Goal: Task Accomplishment & Management: Manage account settings

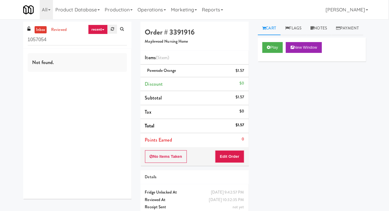
click at [110, 29] on link at bounding box center [112, 29] width 9 height 9
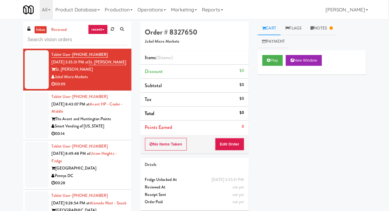
click at [33, 120] on div at bounding box center [37, 115] width 24 height 46
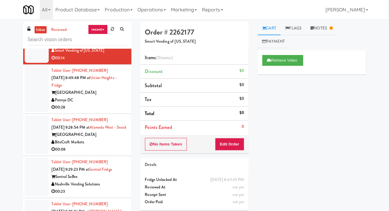
scroll to position [80, 0]
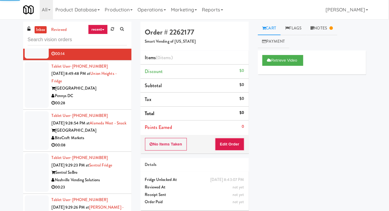
click at [28, 89] on div at bounding box center [37, 85] width 24 height 46
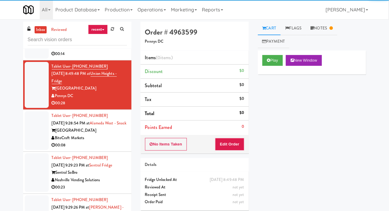
click at [33, 132] on div at bounding box center [37, 130] width 24 height 39
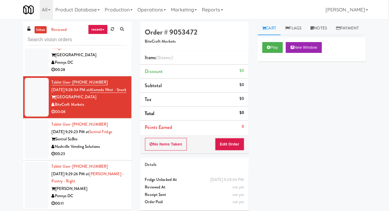
scroll to position [126, 0]
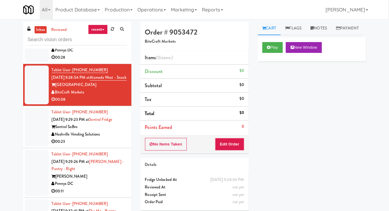
click at [33, 138] on div at bounding box center [37, 127] width 24 height 39
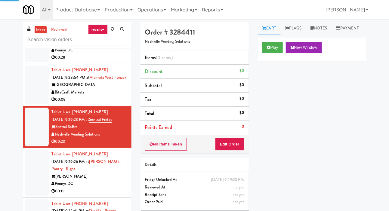
click at [33, 104] on div at bounding box center [37, 85] width 24 height 39
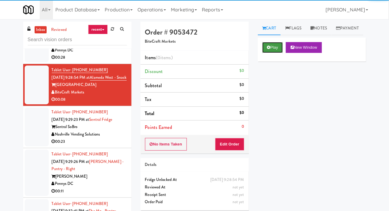
click at [268, 53] on button "Play" at bounding box center [272, 47] width 21 height 11
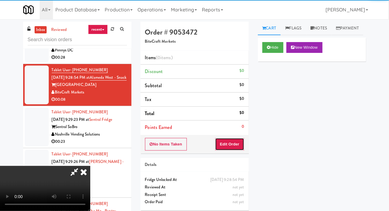
click at [233, 139] on button "Edit Order" at bounding box center [229, 144] width 29 height 13
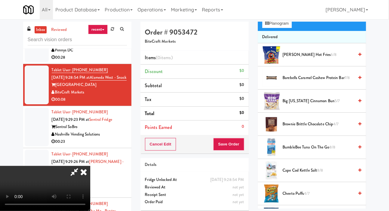
scroll to position [63, 0]
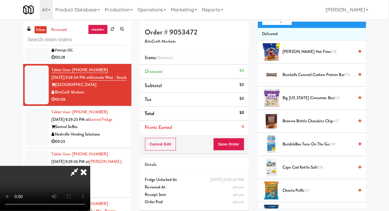
click at [308, 171] on span "Cape Cod Kettle Salt 8/8" at bounding box center [318, 168] width 71 height 8
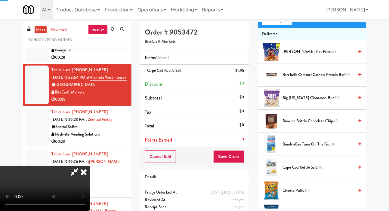
click at [311, 171] on span "Cape Cod Kettle Salt 7/8" at bounding box center [318, 168] width 71 height 8
click at [240, 152] on button "Save Order" at bounding box center [228, 156] width 31 height 13
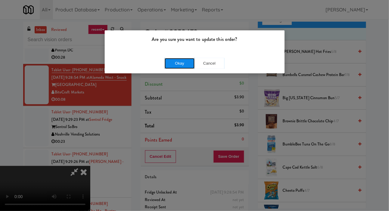
click at [171, 68] on button "Okay" at bounding box center [179, 63] width 30 height 11
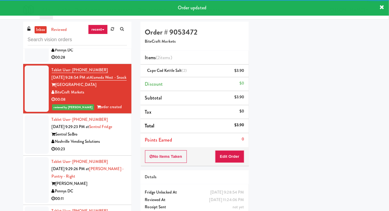
scroll to position [35, 0]
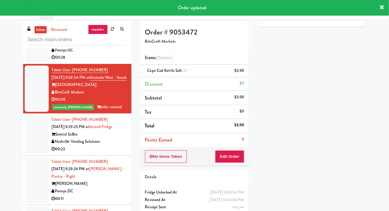
click at [33, 154] on div at bounding box center [37, 134] width 24 height 39
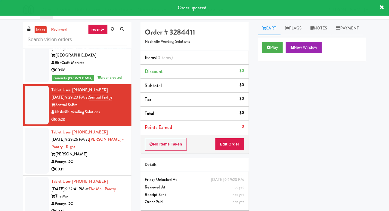
scroll to position [170, 0]
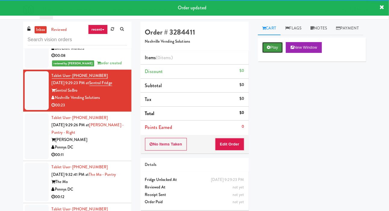
click at [275, 53] on button "Play" at bounding box center [272, 47] width 21 height 11
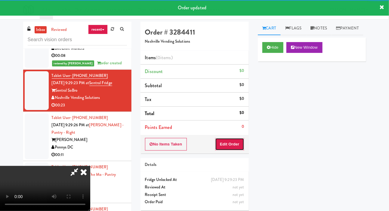
click at [238, 139] on button "Edit Order" at bounding box center [229, 144] width 29 height 13
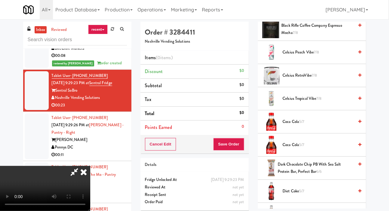
scroll to position [156, 0]
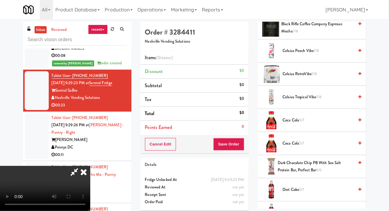
click at [306, 124] on span "Coca Cola 5/7" at bounding box center [318, 121] width 71 height 8
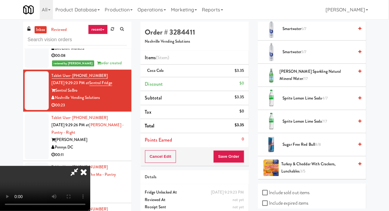
scroll to position [803, 0]
click at [312, 102] on span "Sprite Lemon Lime Soda 4/7" at bounding box center [318, 99] width 71 height 8
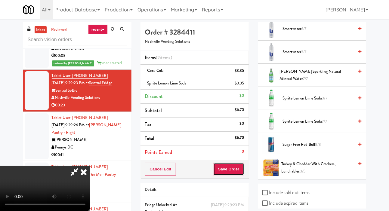
click at [239, 164] on button "Save Order" at bounding box center [228, 169] width 31 height 13
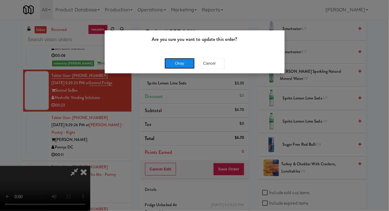
click at [165, 60] on button "Okay" at bounding box center [179, 63] width 30 height 11
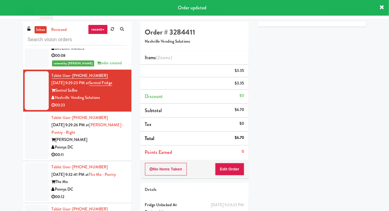
scroll to position [0, 0]
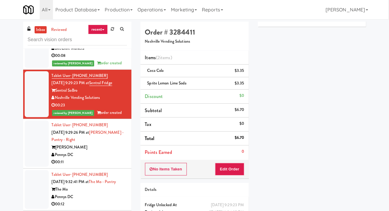
click at [32, 154] on div at bounding box center [37, 144] width 24 height 46
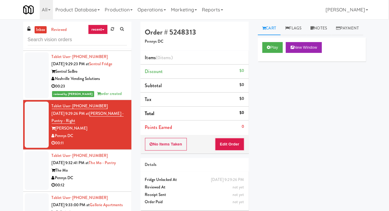
scroll to position [202, 0]
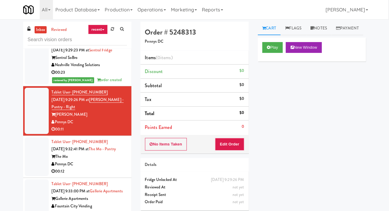
click at [28, 85] on div at bounding box center [37, 61] width 24 height 46
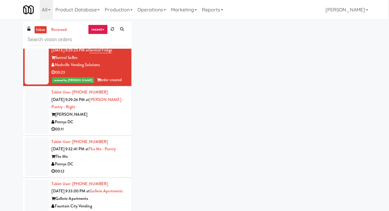
click at [33, 118] on div at bounding box center [37, 111] width 24 height 46
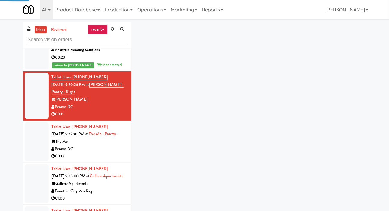
scroll to position [223, 0]
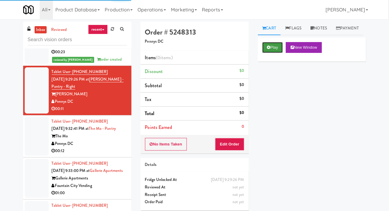
click at [272, 53] on button "Play" at bounding box center [272, 47] width 21 height 11
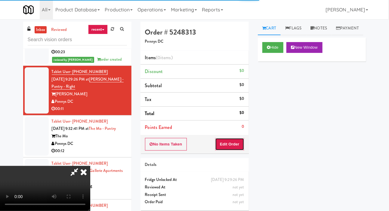
click at [237, 141] on button "Edit Order" at bounding box center [229, 144] width 29 height 13
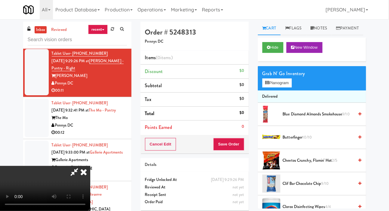
scroll to position [22, 0]
click at [308, 141] on span "Butterfinger 10/10" at bounding box center [318, 138] width 71 height 8
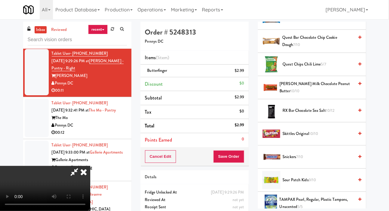
scroll to position [730, 0]
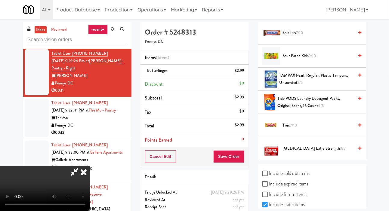
click at [325, 60] on span "Sour Patch Kids 9/10" at bounding box center [318, 56] width 71 height 8
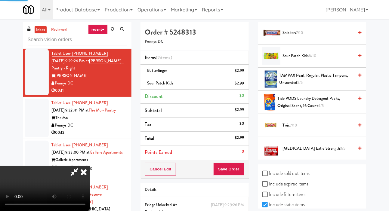
click at [248, 172] on div "Cancel Edit Save Order" at bounding box center [194, 169] width 108 height 19
click at [239, 169] on button "Save Order" at bounding box center [228, 169] width 31 height 13
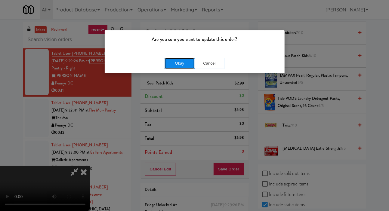
click at [173, 58] on button "Okay" at bounding box center [179, 63] width 30 height 11
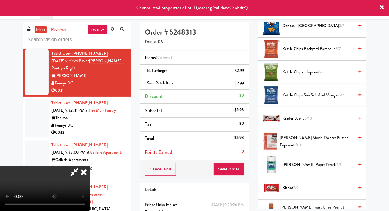
scroll to position [0, 0]
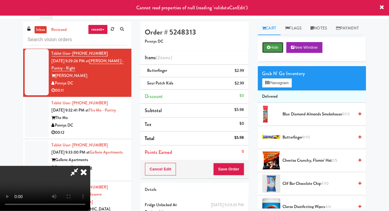
click at [274, 53] on button "Hide" at bounding box center [272, 47] width 21 height 11
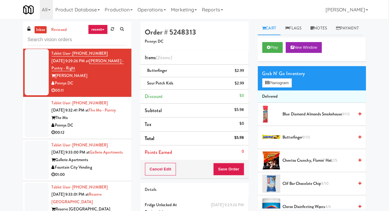
click at [32, 79] on div at bounding box center [37, 72] width 24 height 46
click at [30, 46] on div at bounding box center [37, 23] width 24 height 46
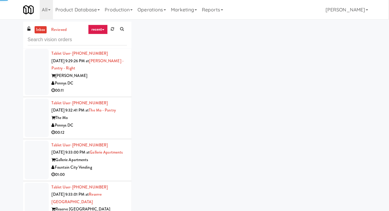
click at [30, 81] on div at bounding box center [37, 72] width 24 height 46
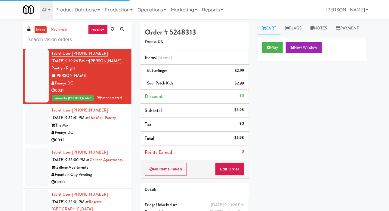
click at [37, 137] on div at bounding box center [37, 125] width 24 height 39
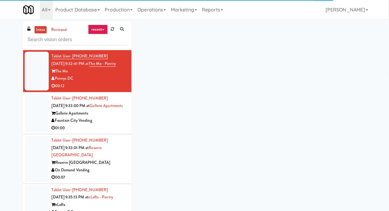
scroll to position [296, 0]
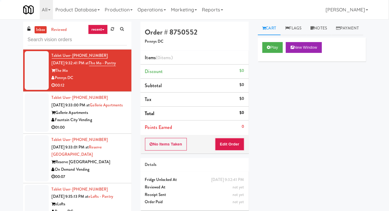
click at [36, 132] on div at bounding box center [37, 112] width 24 height 39
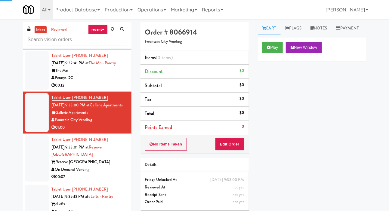
click at [36, 90] on div at bounding box center [37, 70] width 24 height 39
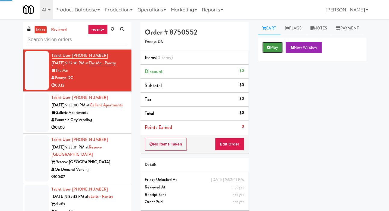
click at [274, 53] on button "Play" at bounding box center [272, 47] width 21 height 11
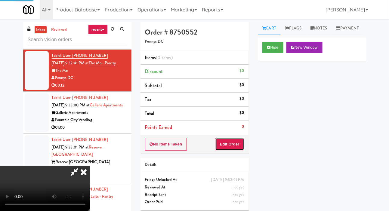
click at [234, 139] on button "Edit Order" at bounding box center [229, 144] width 29 height 13
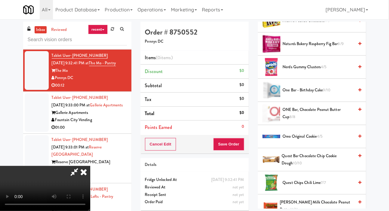
scroll to position [683, 0]
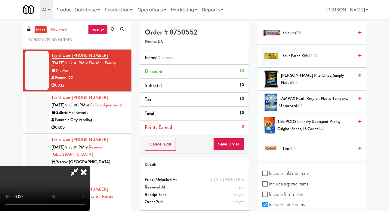
click at [306, 133] on span "Tide PODS Laundry Detergent Packs, Original Scent, 16 Count 3/4" at bounding box center [315, 125] width 76 height 15
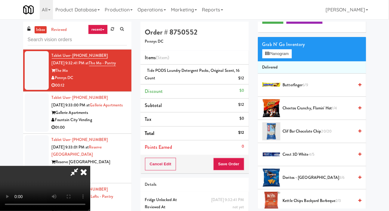
scroll to position [61, 0]
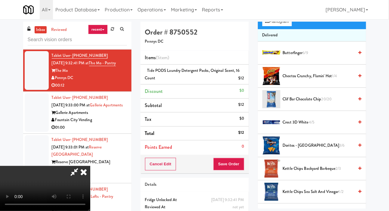
click at [320, 80] on span "Cheetos Crunchy, Flamin' Hot 1/4" at bounding box center [318, 76] width 71 height 8
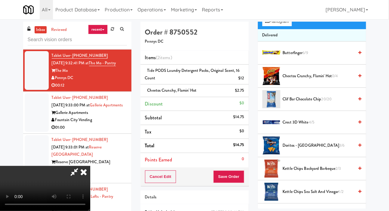
click at [247, 169] on div "Cancel Edit Save Order" at bounding box center [194, 176] width 108 height 19
click at [241, 179] on button "Save Order" at bounding box center [228, 176] width 31 height 13
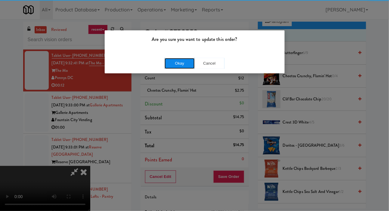
click at [166, 61] on button "Okay" at bounding box center [179, 63] width 30 height 11
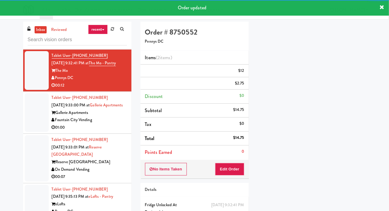
scroll to position [35, 0]
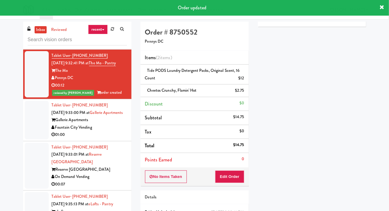
click at [26, 139] on div at bounding box center [37, 120] width 24 height 39
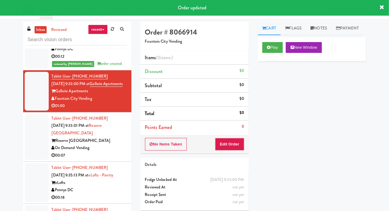
scroll to position [325, 0]
click at [269, 53] on button "Play" at bounding box center [272, 47] width 21 height 11
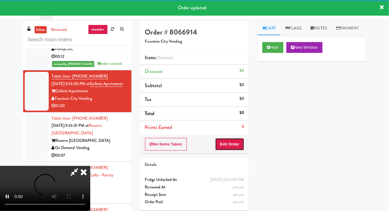
click at [231, 139] on button "Edit Order" at bounding box center [229, 144] width 29 height 13
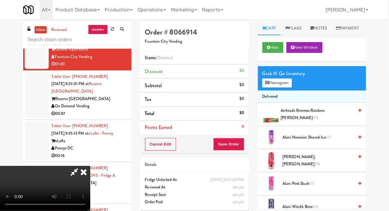
scroll to position [0, 0]
click at [281, 87] on button "Planogram" at bounding box center [276, 82] width 29 height 9
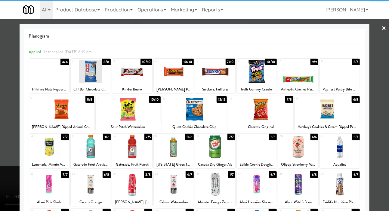
click at [262, 148] on div at bounding box center [257, 146] width 40 height 23
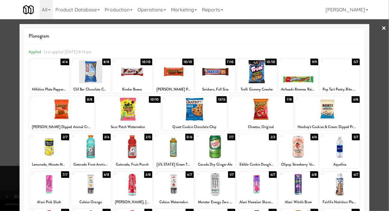
click at [10, 117] on div at bounding box center [194, 105] width 389 height 211
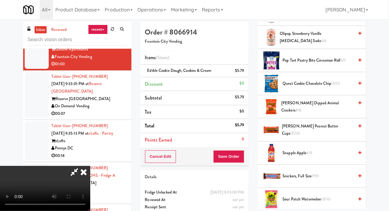
scroll to position [776, 0]
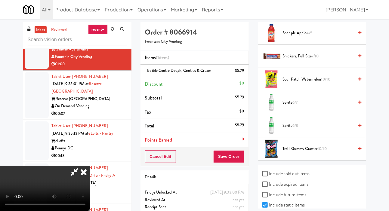
click at [302, 106] on span "Sprite 6/7" at bounding box center [318, 103] width 71 height 8
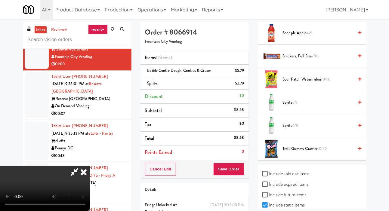
click at [307, 83] on span "Sour Patch Watermelon 10/10" at bounding box center [318, 80] width 71 height 8
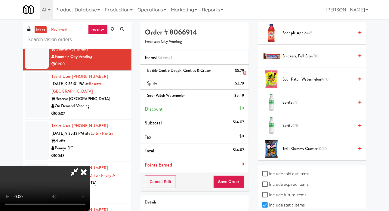
click at [243, 71] on div "$5.79" at bounding box center [239, 71] width 9 height 8
click at [244, 72] on icon at bounding box center [244, 73] width 3 height 4
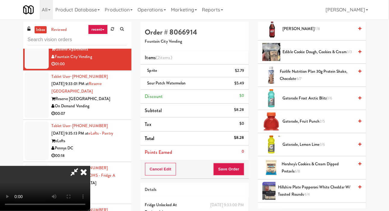
scroll to position [409, 0]
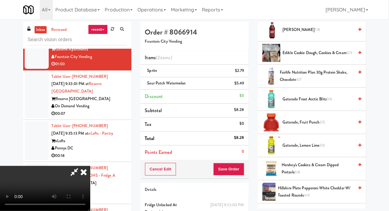
click at [303, 84] on span "Fairlife Nutrition Plan 30g Protein Shake, Chocolate 6/7" at bounding box center [317, 76] width 74 height 15
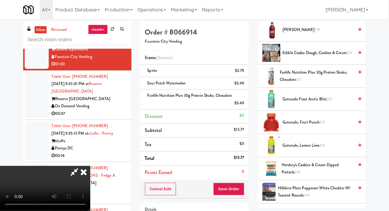
scroll to position [22, 0]
click at [245, 104] on li "Fairlife Nutrition Plan 30g Protein Shake, Chocolate $5.49" at bounding box center [194, 100] width 108 height 20
click at [245, 103] on icon at bounding box center [244, 105] width 3 height 4
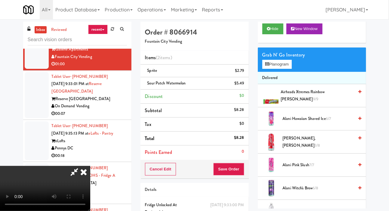
scroll to position [0, 0]
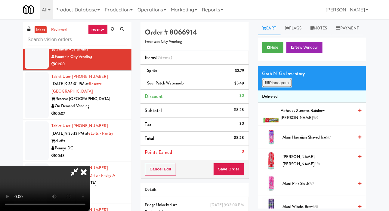
click at [287, 87] on button "Planogram" at bounding box center [276, 82] width 29 height 9
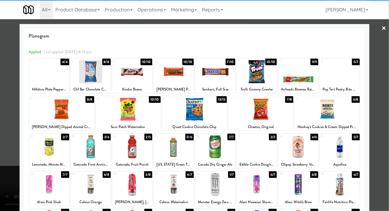
click at [44, 186] on div at bounding box center [49, 184] width 40 height 23
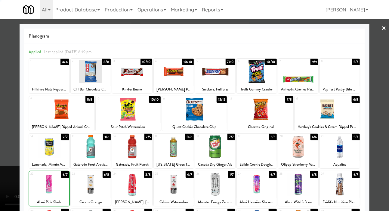
click at [1, 137] on div at bounding box center [194, 105] width 389 height 211
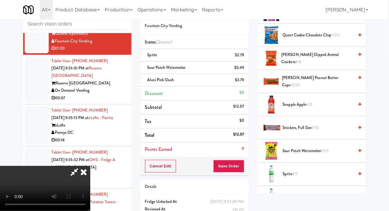
scroll to position [688, 0]
click at [321, 90] on span "[PERSON_NAME] Peanut Butter Cups 10/10" at bounding box center [318, 82] width 72 height 15
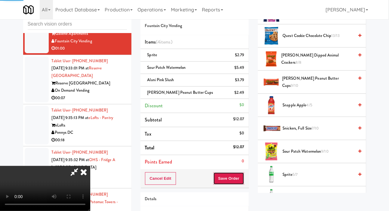
click at [240, 177] on button "Save Order" at bounding box center [228, 178] width 31 height 13
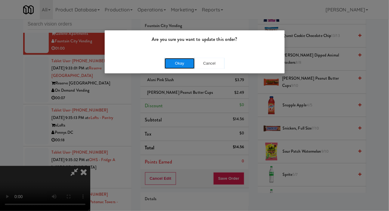
click at [169, 67] on button "Okay" at bounding box center [179, 63] width 30 height 11
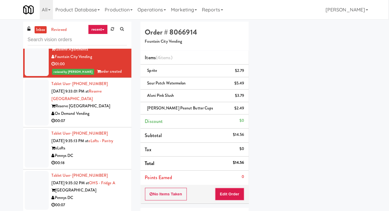
scroll to position [0, 0]
click at [28, 124] on div at bounding box center [37, 102] width 24 height 46
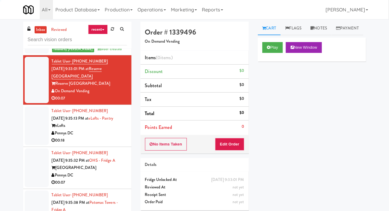
scroll to position [403, 0]
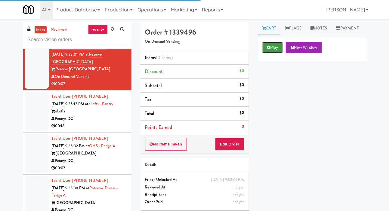
click at [273, 53] on button "Play" at bounding box center [272, 47] width 21 height 11
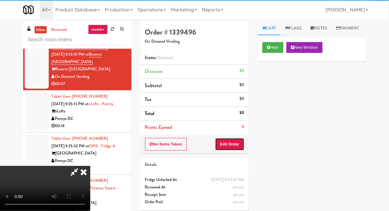
click at [234, 146] on button "Edit Order" at bounding box center [229, 144] width 29 height 13
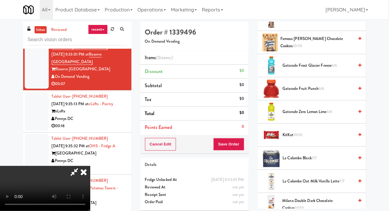
scroll to position [393, 0]
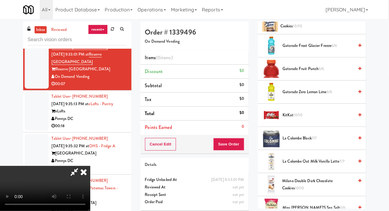
click at [318, 119] on span "KitKat 10/10" at bounding box center [318, 116] width 71 height 8
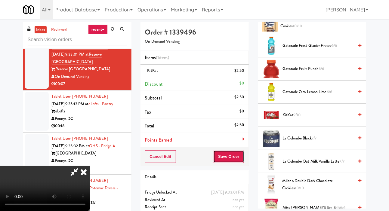
click at [243, 152] on button "Save Order" at bounding box center [228, 156] width 31 height 13
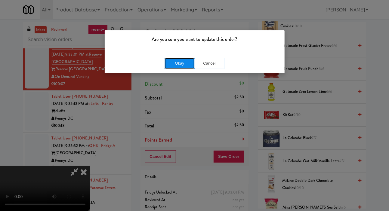
click at [170, 62] on button "Okay" at bounding box center [179, 63] width 30 height 11
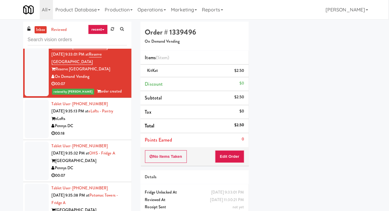
scroll to position [35, 0]
click at [38, 138] on div at bounding box center [37, 119] width 24 height 39
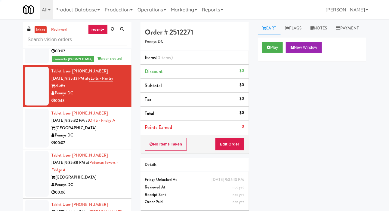
scroll to position [435, 0]
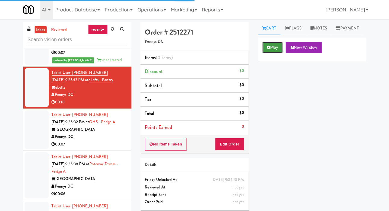
click at [271, 53] on button "Play" at bounding box center [272, 47] width 21 height 11
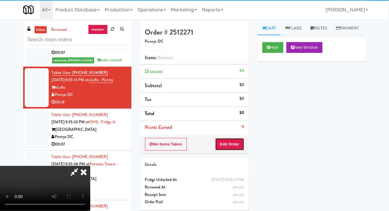
click at [234, 146] on button "Edit Order" at bounding box center [229, 144] width 29 height 13
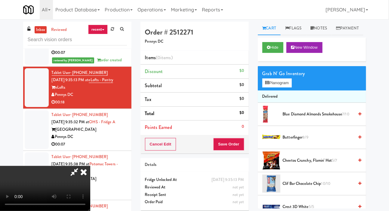
scroll to position [0, 0]
click at [287, 87] on button "Planogram" at bounding box center [276, 82] width 29 height 9
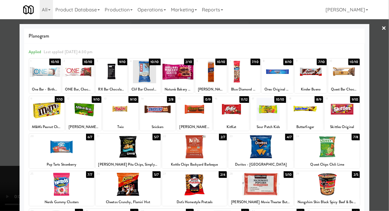
click at [2, 115] on div at bounding box center [194, 105] width 389 height 211
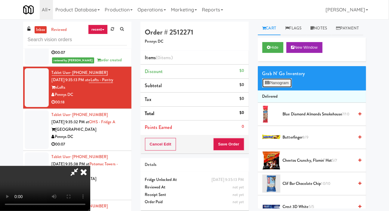
click at [279, 87] on button "Planogram" at bounding box center [276, 82] width 29 height 9
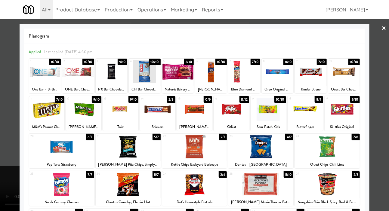
click at [8, 108] on div at bounding box center [194, 105] width 389 height 211
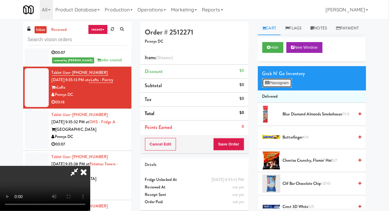
click at [274, 87] on button "Planogram" at bounding box center [276, 82] width 29 height 9
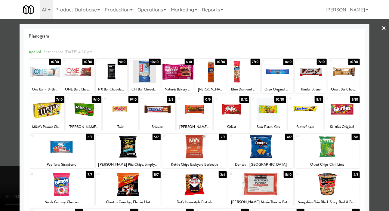
click at [186, 74] on div at bounding box center [178, 71] width 32 height 23
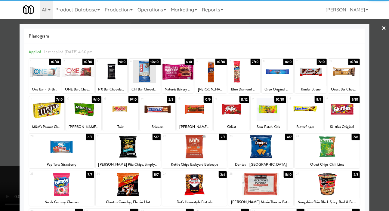
click at [5, 119] on div at bounding box center [194, 105] width 389 height 211
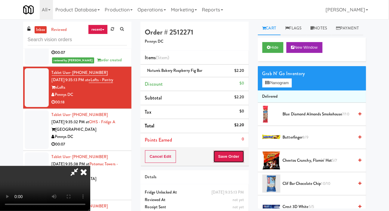
click at [243, 158] on button "Save Order" at bounding box center [228, 156] width 31 height 13
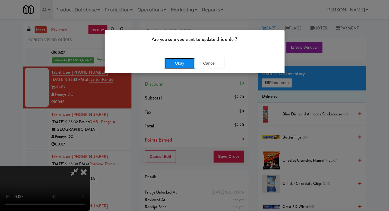
click at [174, 68] on button "Okay" at bounding box center [179, 63] width 30 height 11
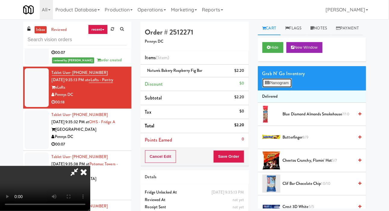
click at [286, 87] on button "Planogram" at bounding box center [276, 82] width 29 height 9
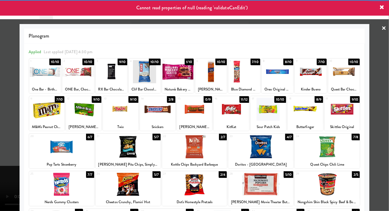
click at [8, 124] on div at bounding box center [194, 105] width 389 height 211
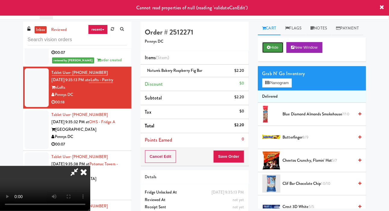
click at [270, 53] on button "Hide" at bounding box center [272, 47] width 21 height 11
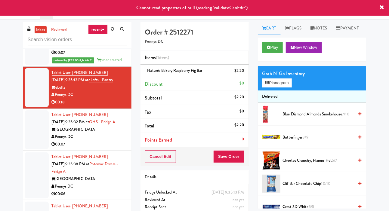
click at [35, 147] on div at bounding box center [37, 129] width 24 height 39
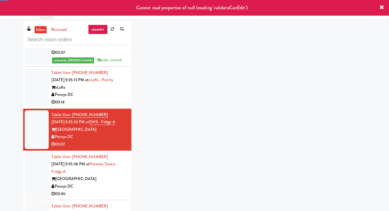
click at [33, 107] on div at bounding box center [37, 87] width 24 height 39
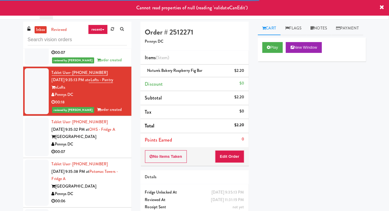
click at [36, 156] on div at bounding box center [37, 137] width 24 height 39
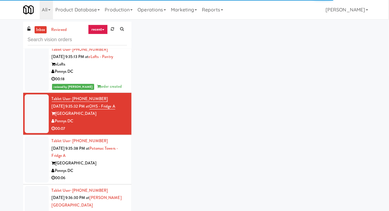
scroll to position [467, 0]
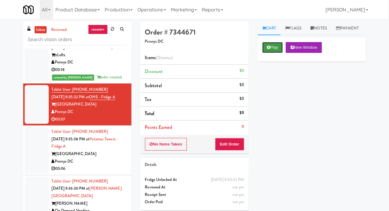
click at [272, 53] on button "Play" at bounding box center [272, 47] width 21 height 11
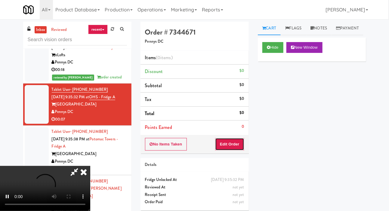
click at [234, 143] on button "Edit Order" at bounding box center [229, 144] width 29 height 13
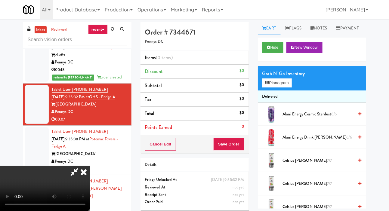
scroll to position [0, 0]
click at [284, 87] on button "Planogram" at bounding box center [276, 82] width 29 height 9
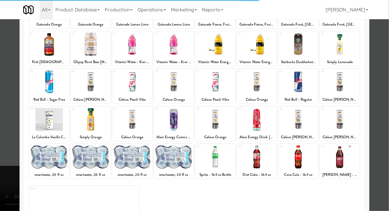
scroll to position [84, 0]
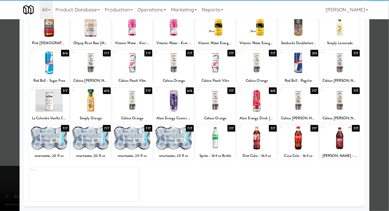
click at [346, 146] on div at bounding box center [340, 138] width 40 height 23
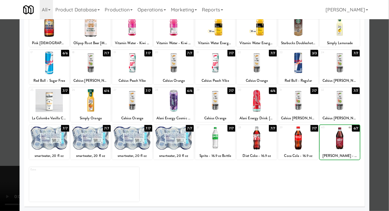
click at [2, 90] on div at bounding box center [194, 105] width 389 height 211
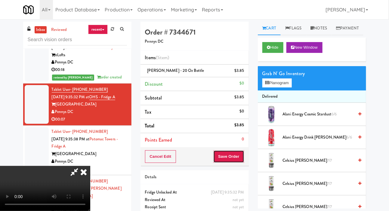
click at [242, 158] on button "Save Order" at bounding box center [228, 156] width 31 height 13
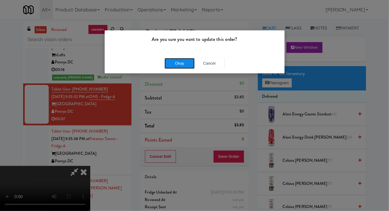
click at [170, 60] on button "Okay" at bounding box center [179, 63] width 30 height 11
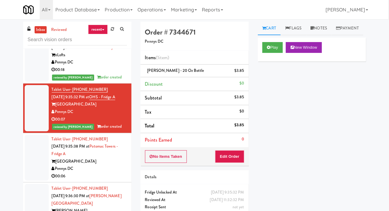
click at [27, 173] on div at bounding box center [37, 158] width 24 height 46
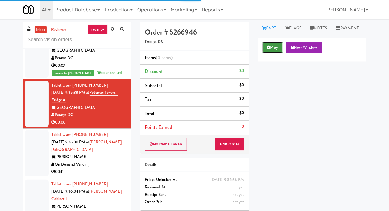
click at [277, 53] on button "Play" at bounding box center [272, 47] width 21 height 11
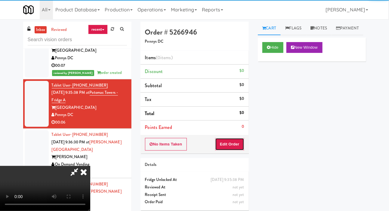
click at [232, 139] on button "Edit Order" at bounding box center [229, 144] width 29 height 13
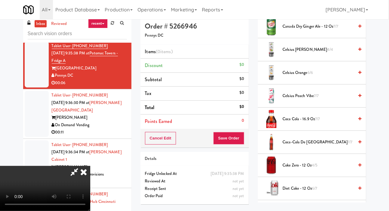
scroll to position [82, 0]
click at [307, 146] on span "Coca-Cola de Mexico 7/7" at bounding box center [318, 142] width 71 height 8
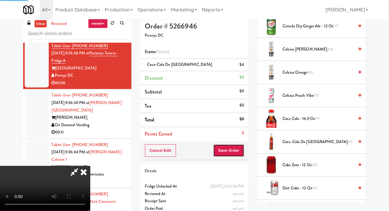
click at [242, 146] on button "Save Order" at bounding box center [228, 150] width 31 height 13
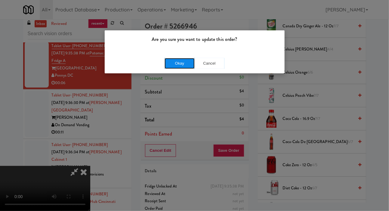
click at [170, 64] on button "Okay" at bounding box center [179, 63] width 30 height 11
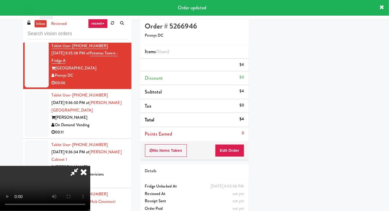
scroll to position [35, 0]
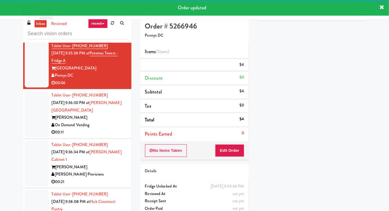
click at [35, 137] on div at bounding box center [37, 114] width 24 height 46
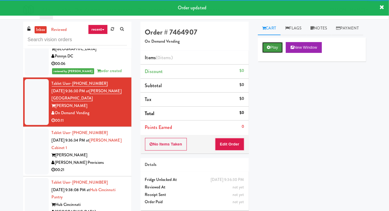
click at [274, 53] on button "Play" at bounding box center [272, 47] width 21 height 11
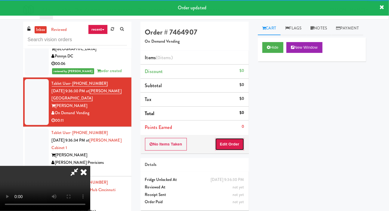
click at [232, 139] on button "Edit Order" at bounding box center [229, 144] width 29 height 13
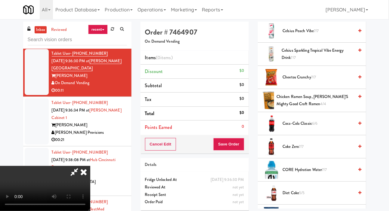
scroll to position [156, 0]
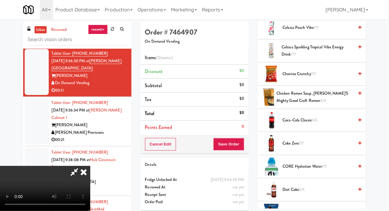
click at [308, 147] on span "Coke Zero 7/7" at bounding box center [318, 144] width 71 height 8
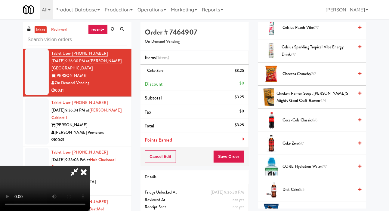
click at [248, 157] on div "Cancel Edit Save Order" at bounding box center [194, 156] width 108 height 19
click at [242, 157] on button "Save Order" at bounding box center [228, 156] width 31 height 13
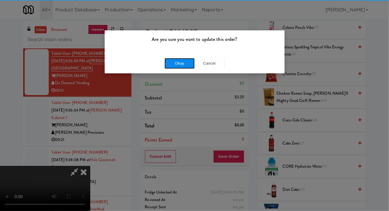
click at [171, 61] on button "Okay" at bounding box center [179, 63] width 30 height 11
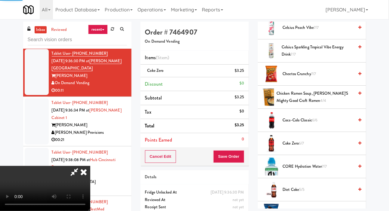
scroll to position [35, 0]
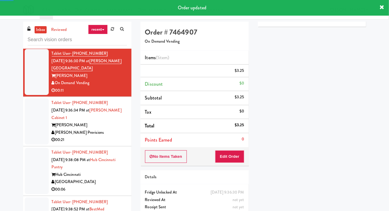
click at [32, 143] on div at bounding box center [37, 121] width 24 height 46
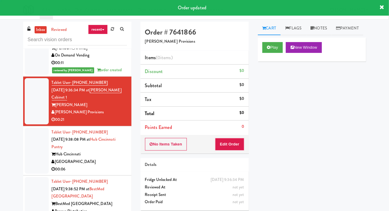
scroll to position [638, 0]
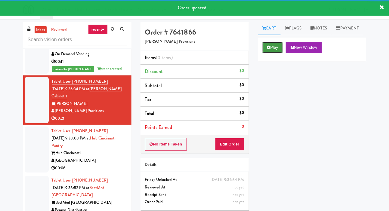
click at [280, 53] on button "Play" at bounding box center [272, 47] width 21 height 11
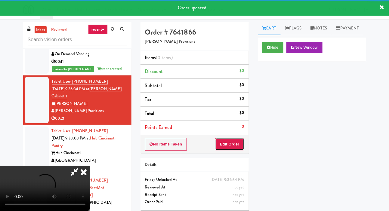
click at [240, 139] on button "Edit Order" at bounding box center [229, 144] width 29 height 13
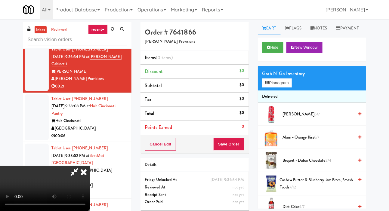
scroll to position [0, 0]
click at [284, 87] on button "Planogram" at bounding box center [276, 82] width 29 height 9
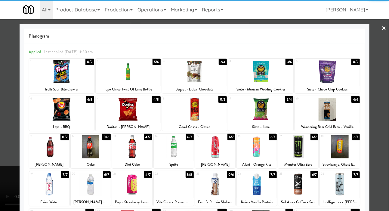
click at [211, 82] on div at bounding box center [194, 71] width 65 height 23
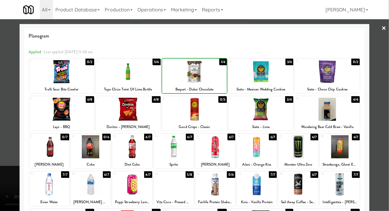
click at [5, 102] on div at bounding box center [194, 105] width 389 height 211
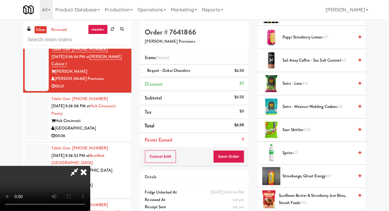
scroll to position [499, 0]
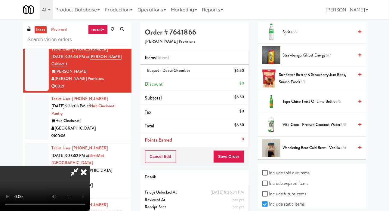
click at [304, 106] on span "Topo Chico Twist Of Lime Bottle 5/6" at bounding box center [318, 102] width 71 height 8
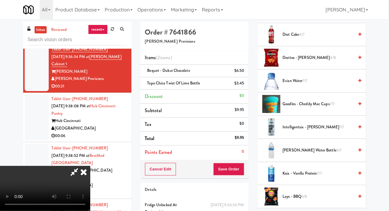
scroll to position [0, 0]
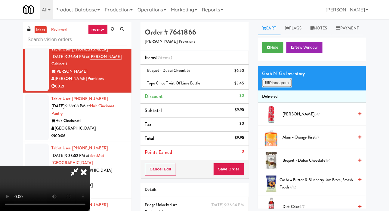
click at [280, 87] on button "Planogram" at bounding box center [276, 82] width 29 height 9
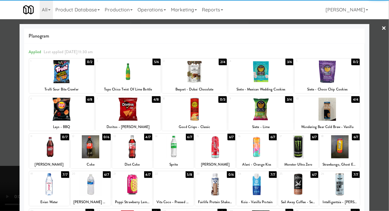
click at [339, 119] on div at bounding box center [327, 109] width 65 height 23
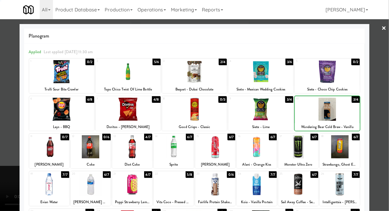
click at [1, 134] on div at bounding box center [194, 105] width 389 height 211
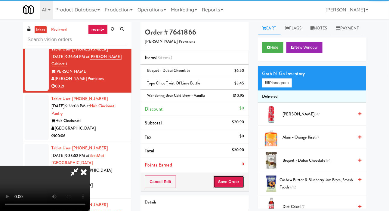
click at [238, 185] on button "Save Order" at bounding box center [228, 182] width 31 height 13
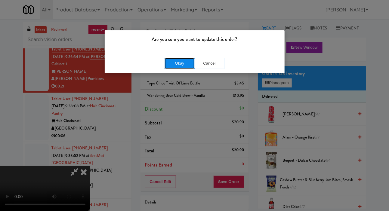
click at [179, 67] on button "Okay" at bounding box center [179, 63] width 30 height 11
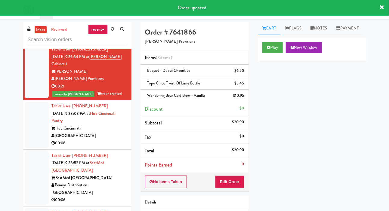
click at [29, 140] on div at bounding box center [37, 125] width 24 height 46
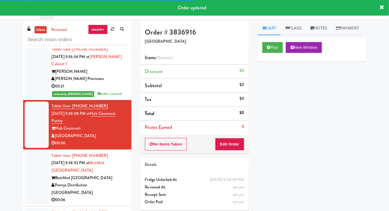
click at [30, 98] on div at bounding box center [37, 72] width 24 height 54
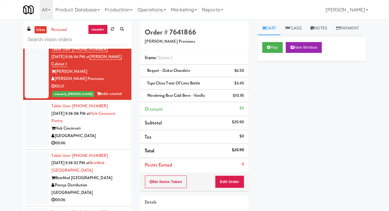
click at [29, 139] on div at bounding box center [37, 125] width 24 height 46
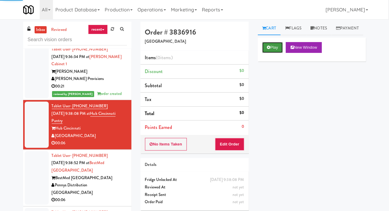
click at [271, 53] on button "Play" at bounding box center [272, 47] width 21 height 11
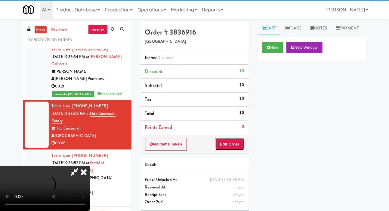
click at [236, 144] on button "Edit Order" at bounding box center [229, 144] width 29 height 13
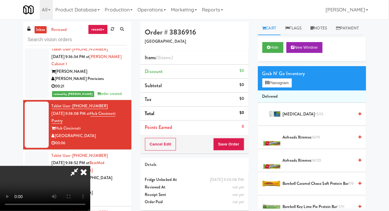
click at [310, 141] on span "Airheads Xtremes 16/19" at bounding box center [318, 138] width 71 height 8
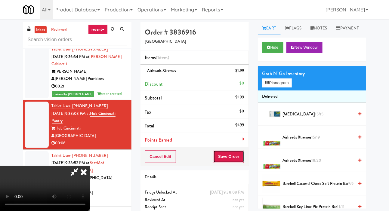
click at [239, 152] on button "Save Order" at bounding box center [228, 156] width 31 height 13
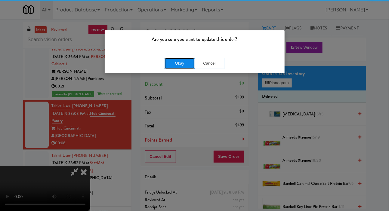
click at [167, 63] on button "Okay" at bounding box center [179, 63] width 30 height 11
